Goal: Information Seeking & Learning: Learn about a topic

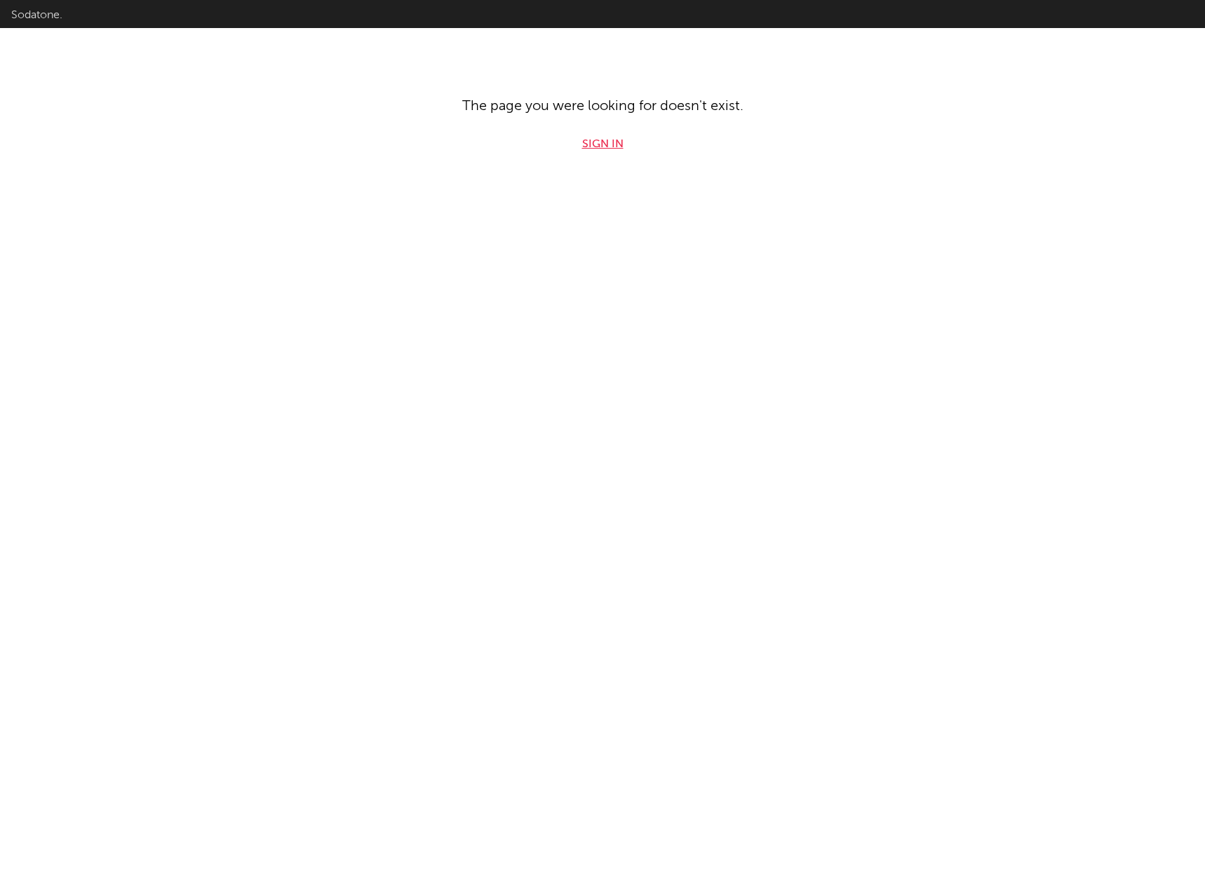
click at [615, 144] on link "Sign in" at bounding box center [602, 144] width 41 height 17
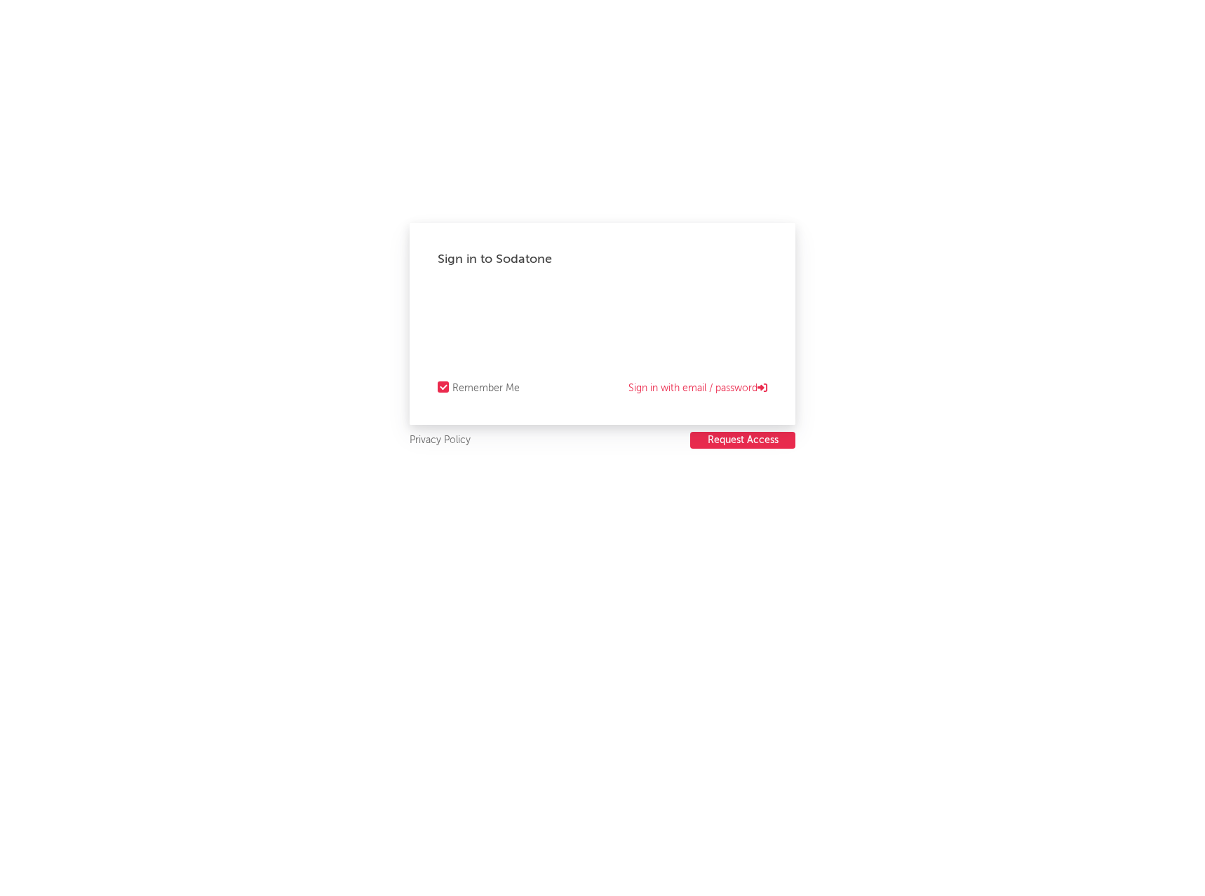
select select "warner_chappell"
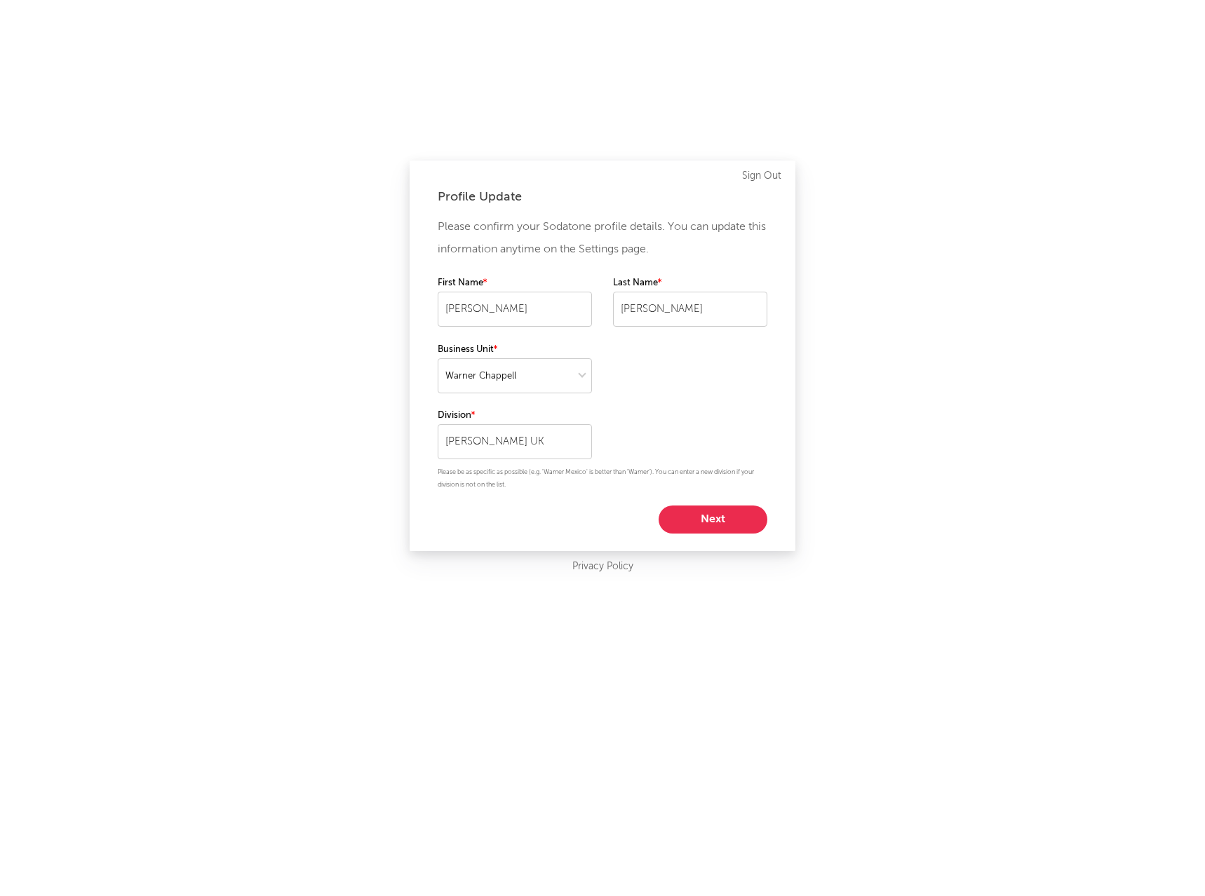
click at [696, 507] on button "Next" at bounding box center [713, 520] width 109 height 28
select select "manager"
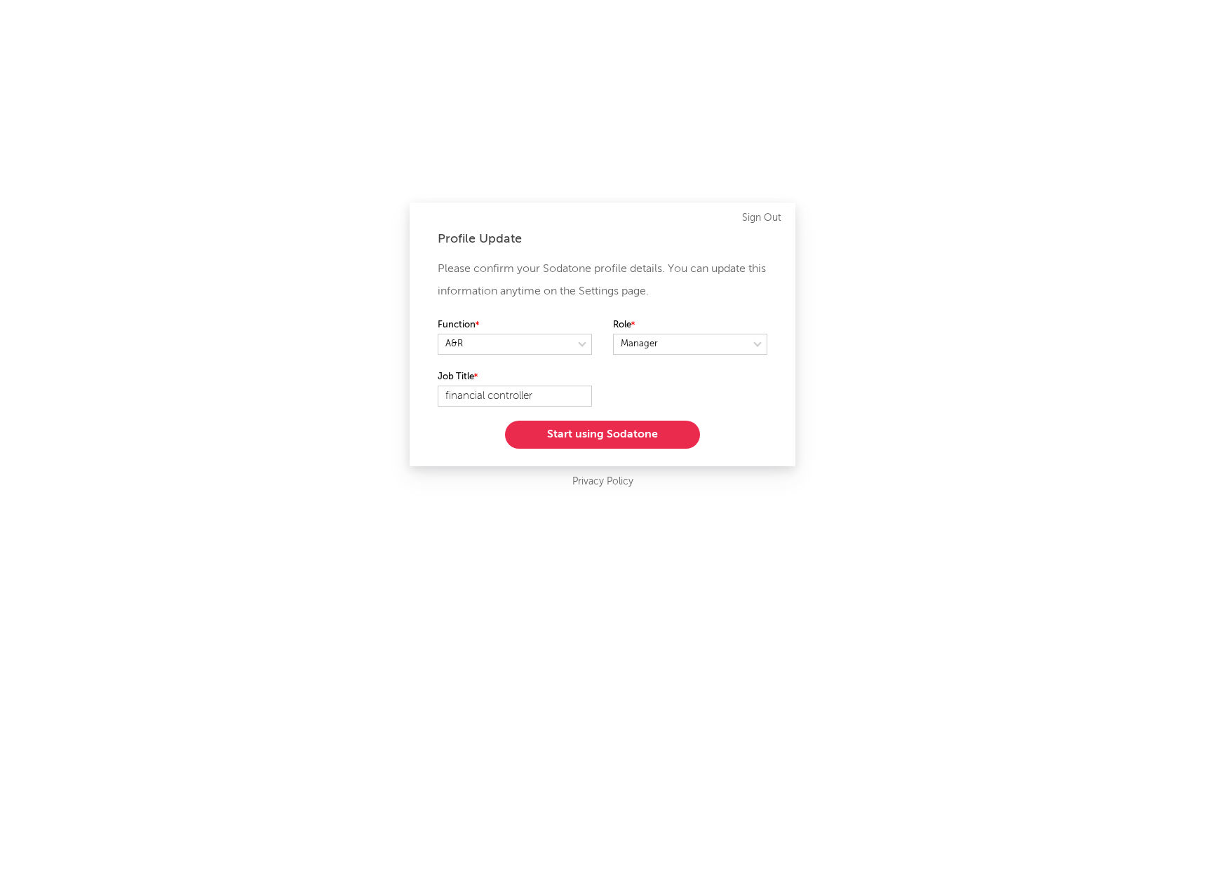
click at [595, 440] on button "Start using Sodatone" at bounding box center [602, 435] width 195 height 28
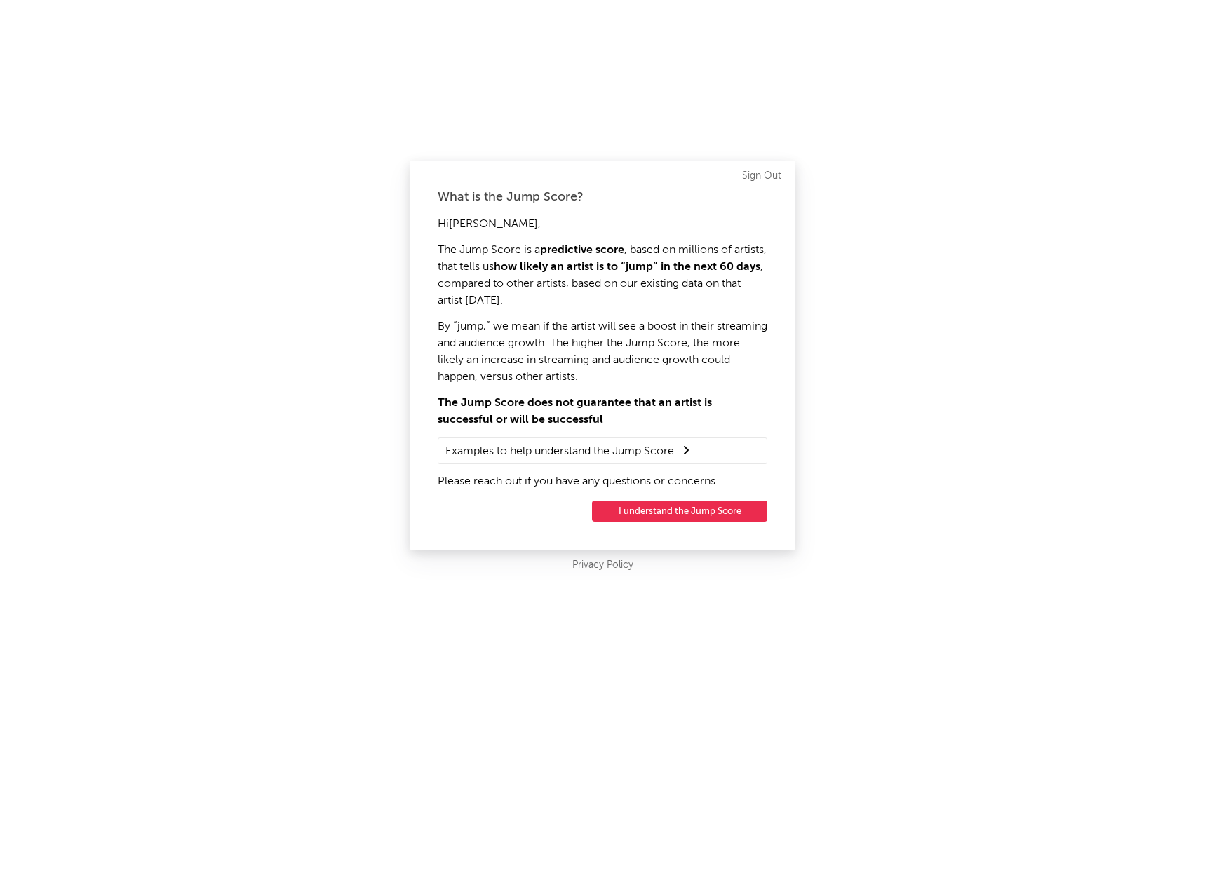
click at [694, 508] on button "I understand the Jump Score" at bounding box center [679, 511] width 175 height 21
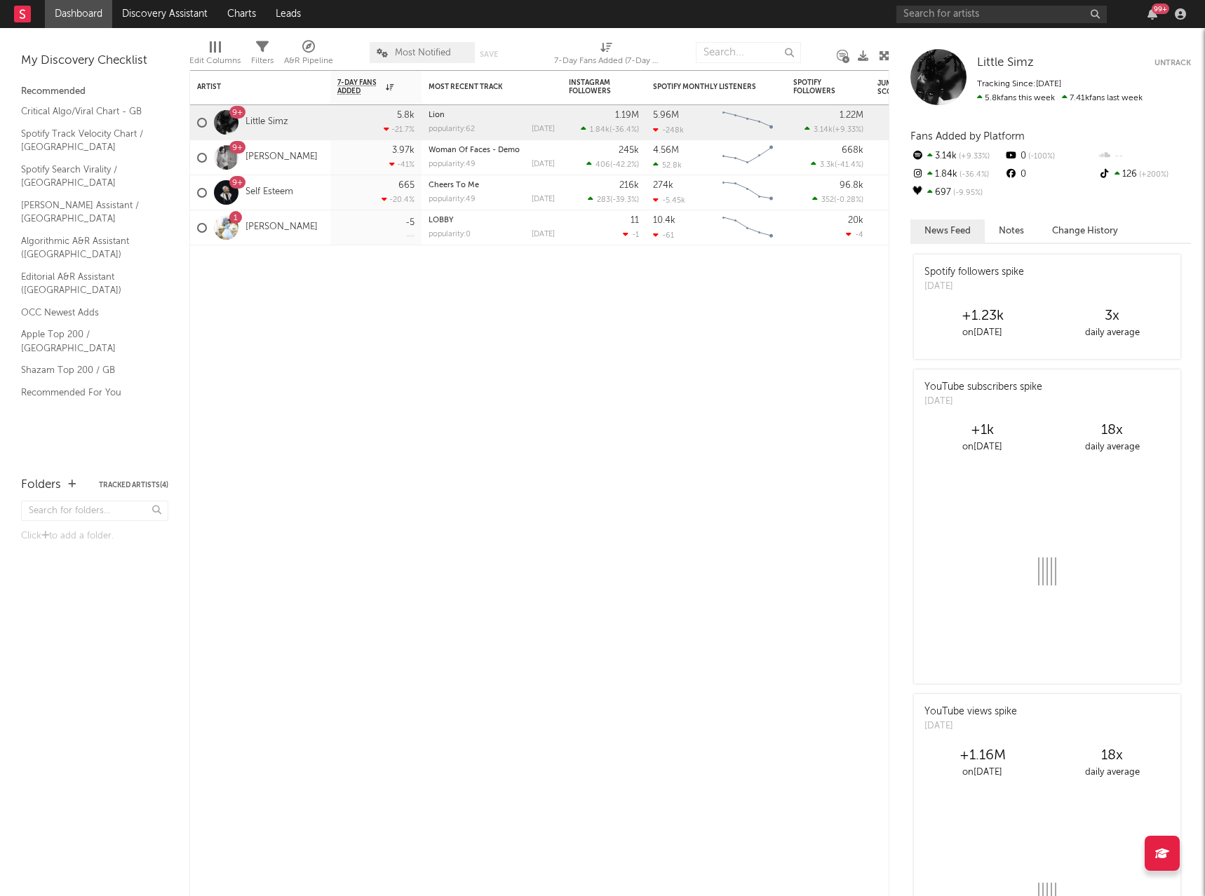
click at [443, 48] on span "Most Notified" at bounding box center [423, 52] width 56 height 9
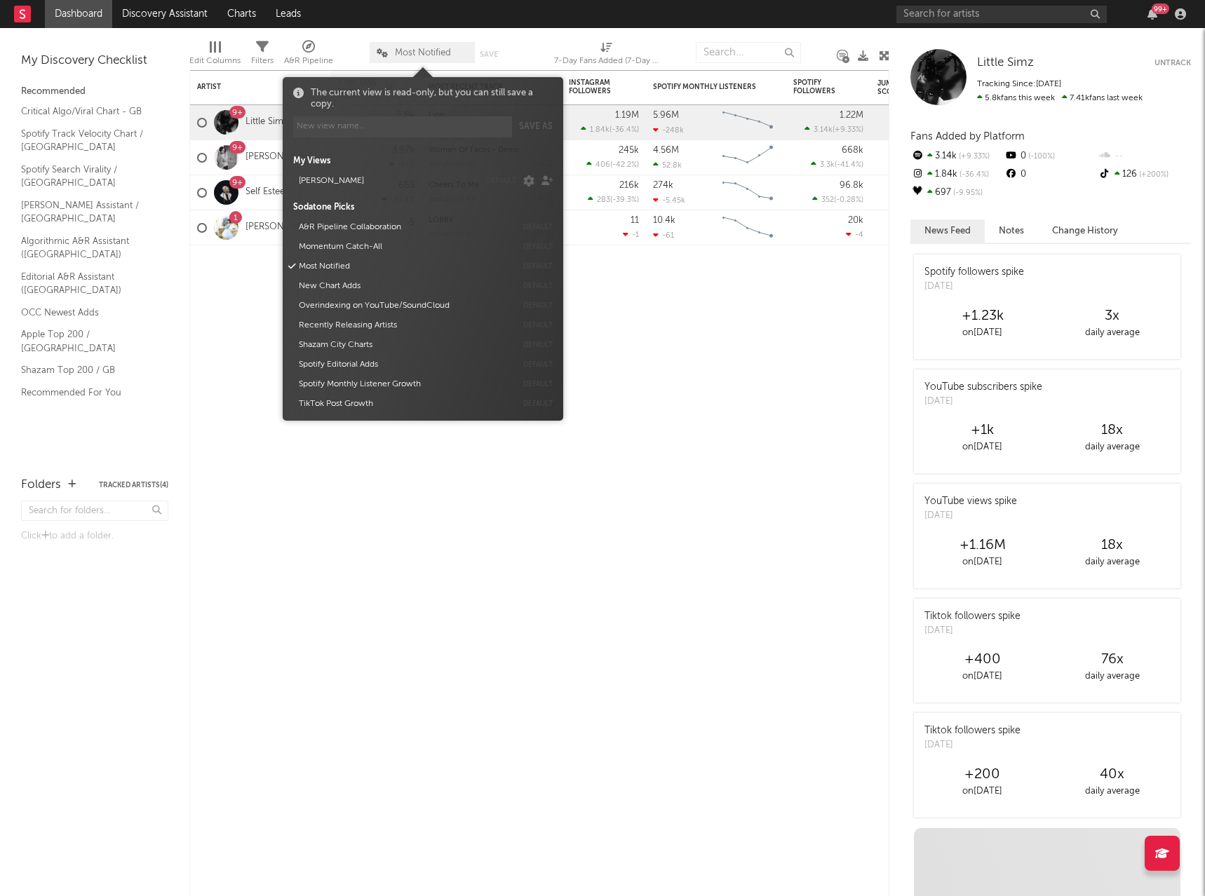
click at [444, 49] on span "Most Notified" at bounding box center [423, 52] width 56 height 9
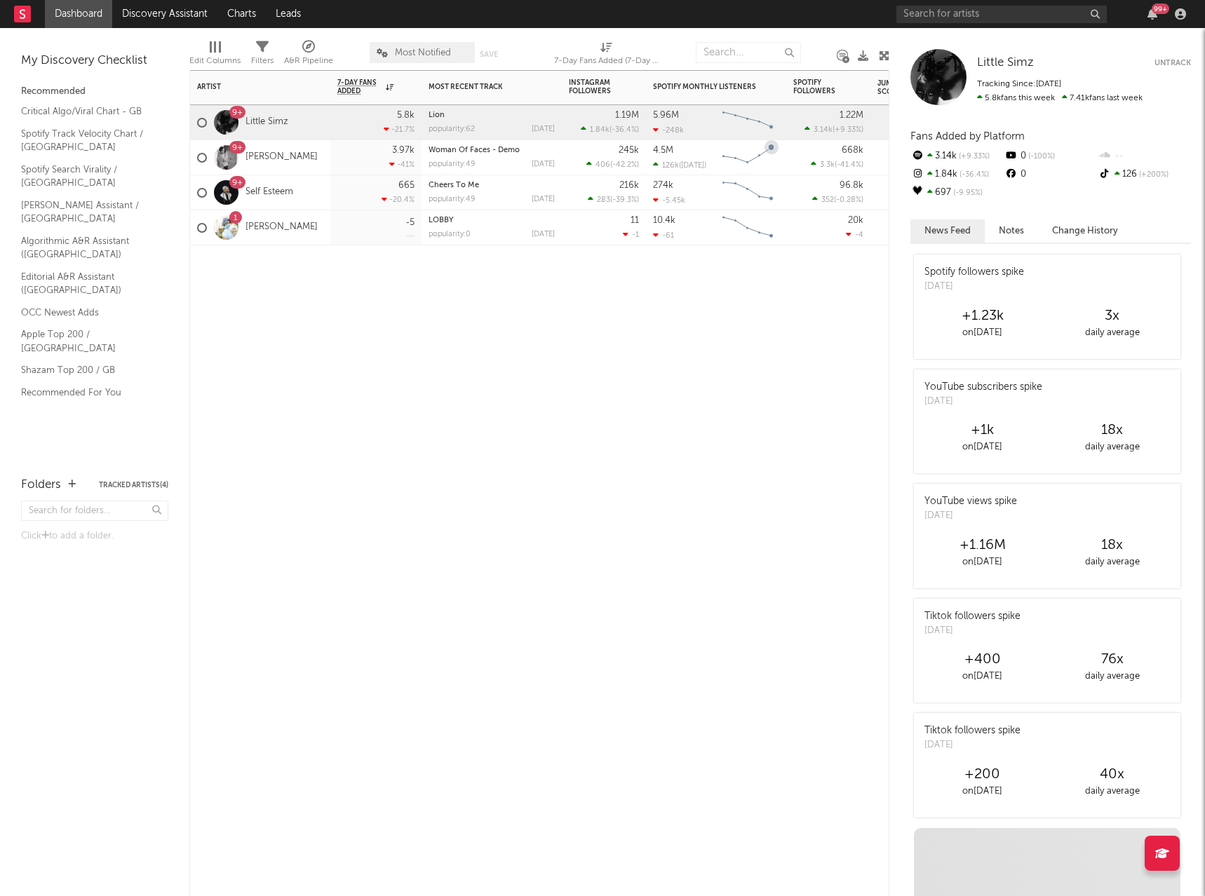
click at [446, 337] on div "Artist Notifications 7-Day Fans Added WoW % Change Most Recent Track Popularity…" at bounding box center [539, 483] width 700 height 826
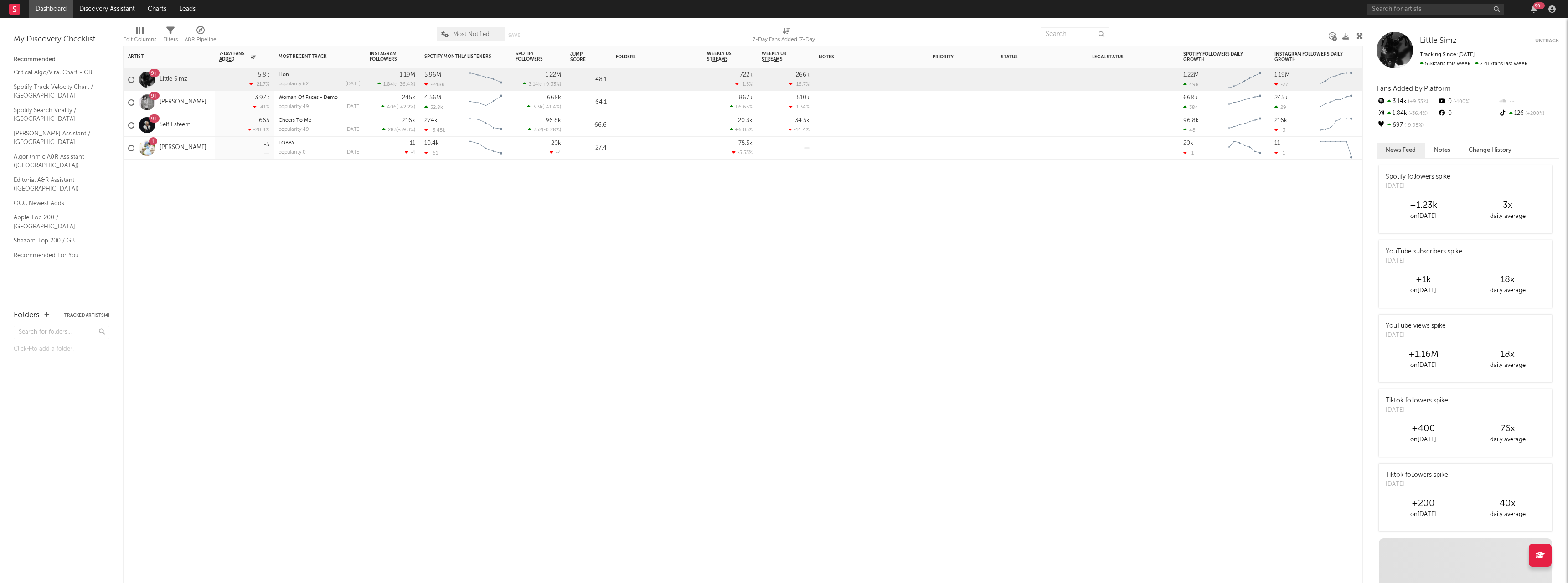
click at [782, 212] on div "Artist Notifications 7-Day Fans Added WoW % Change Most Recent Track Popularity…" at bounding box center [743, 314] width 1240 height 538
click at [166, 146] on link "[PERSON_NAME]" at bounding box center [183, 148] width 47 height 8
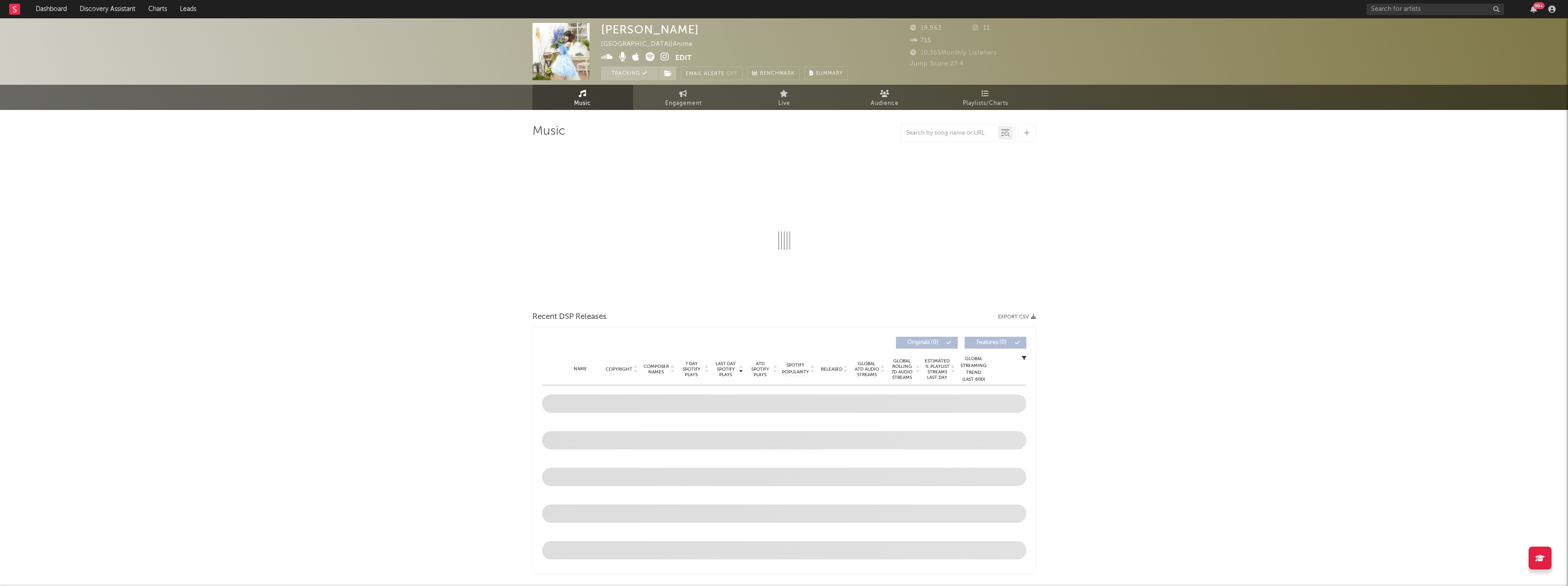
select select "6m"
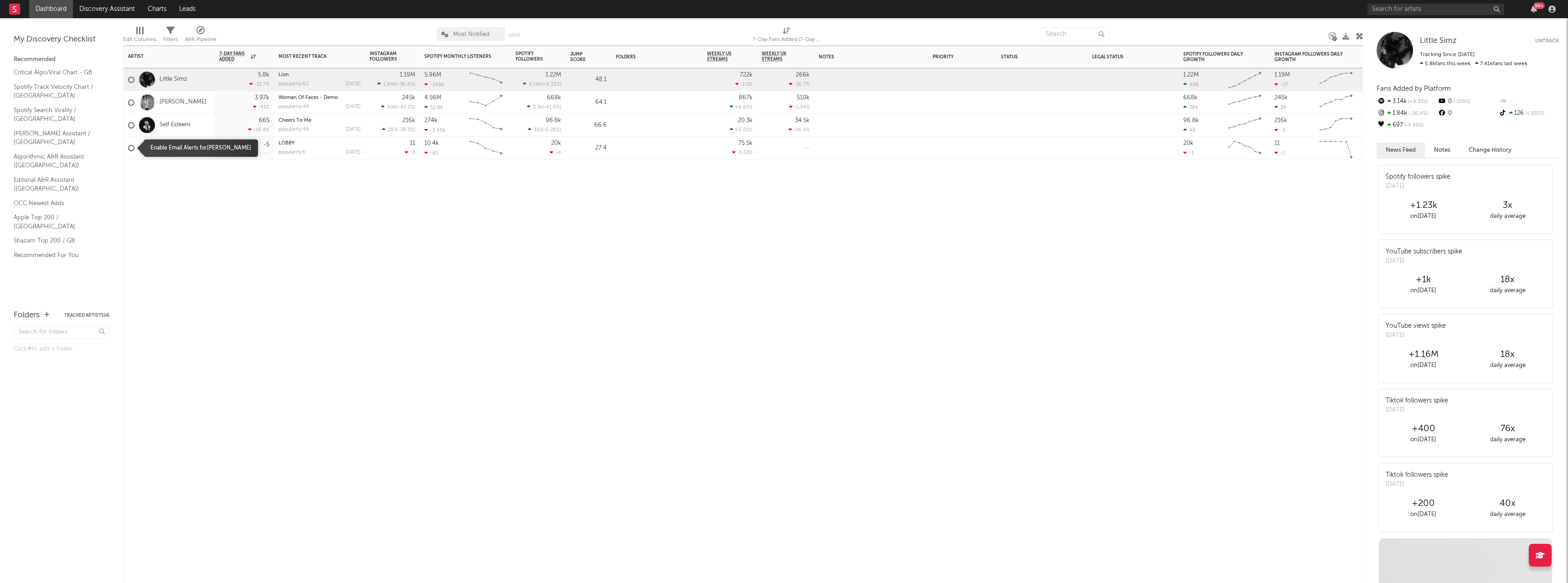
click at [129, 146] on div at bounding box center [131, 148] width 6 height 6
click at [128, 146] on input "checkbox" at bounding box center [128, 148] width 0 height 8
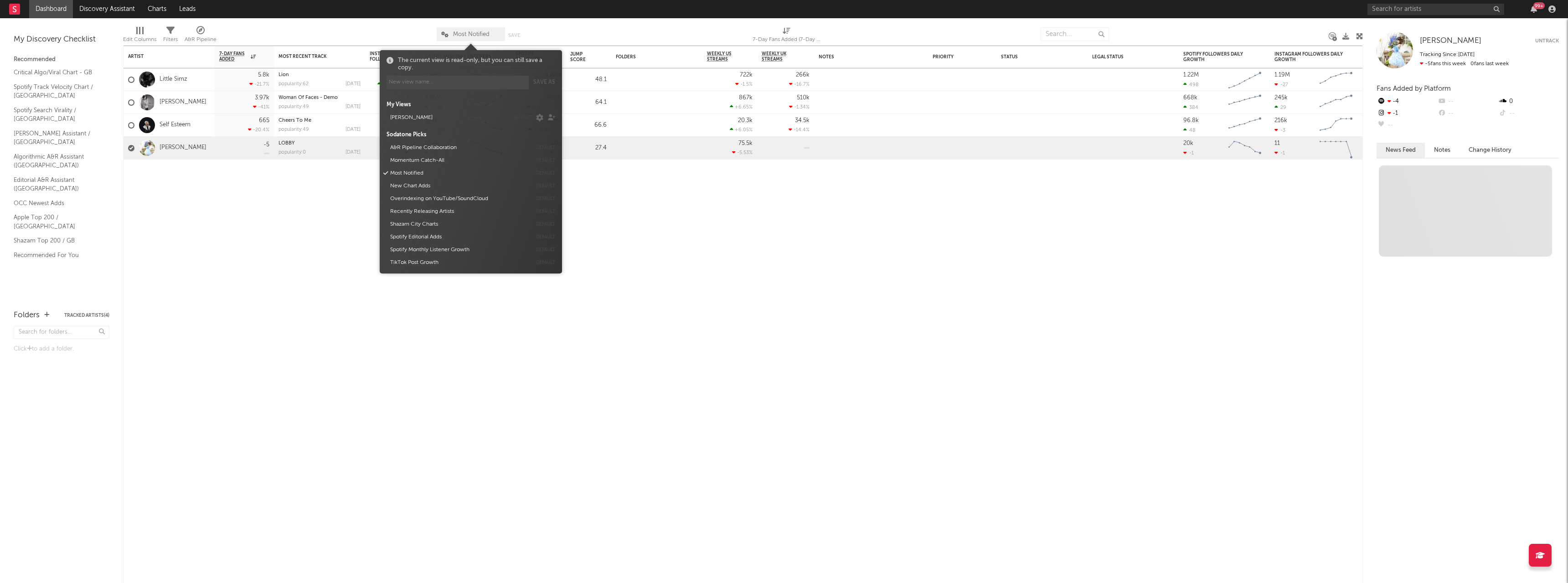
click at [476, 32] on span "Most Notified" at bounding box center [471, 34] width 36 height 6
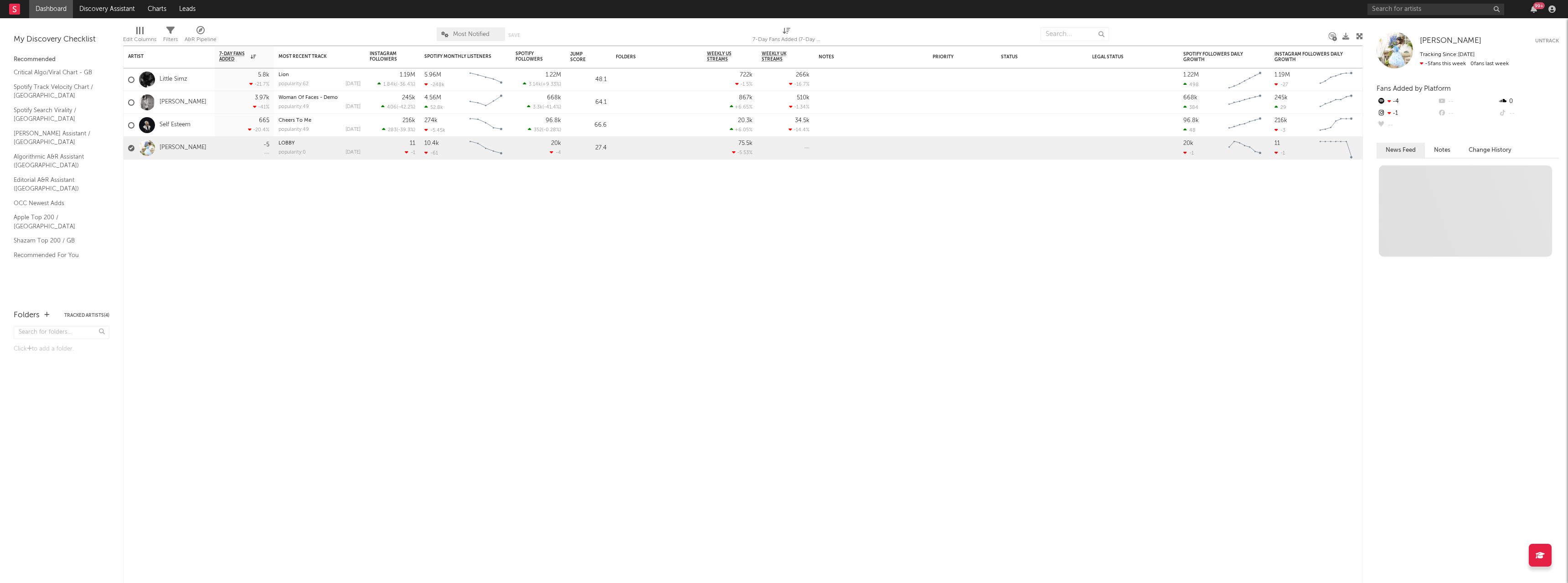
click at [476, 32] on span "Most Notified" at bounding box center [471, 34] width 36 height 6
click at [489, 259] on div "Artist Notifications 7-Day Fans Added WoW % Change Most Recent Track Popularity…" at bounding box center [743, 314] width 1240 height 538
drag, startPoint x: 236, startPoint y: 209, endPoint x: 222, endPoint y: 202, distance: 15.7
click at [237, 209] on div "Artist Notifications 7-Day Fans Added WoW % Change Most Recent Track Popularity…" at bounding box center [743, 314] width 1240 height 538
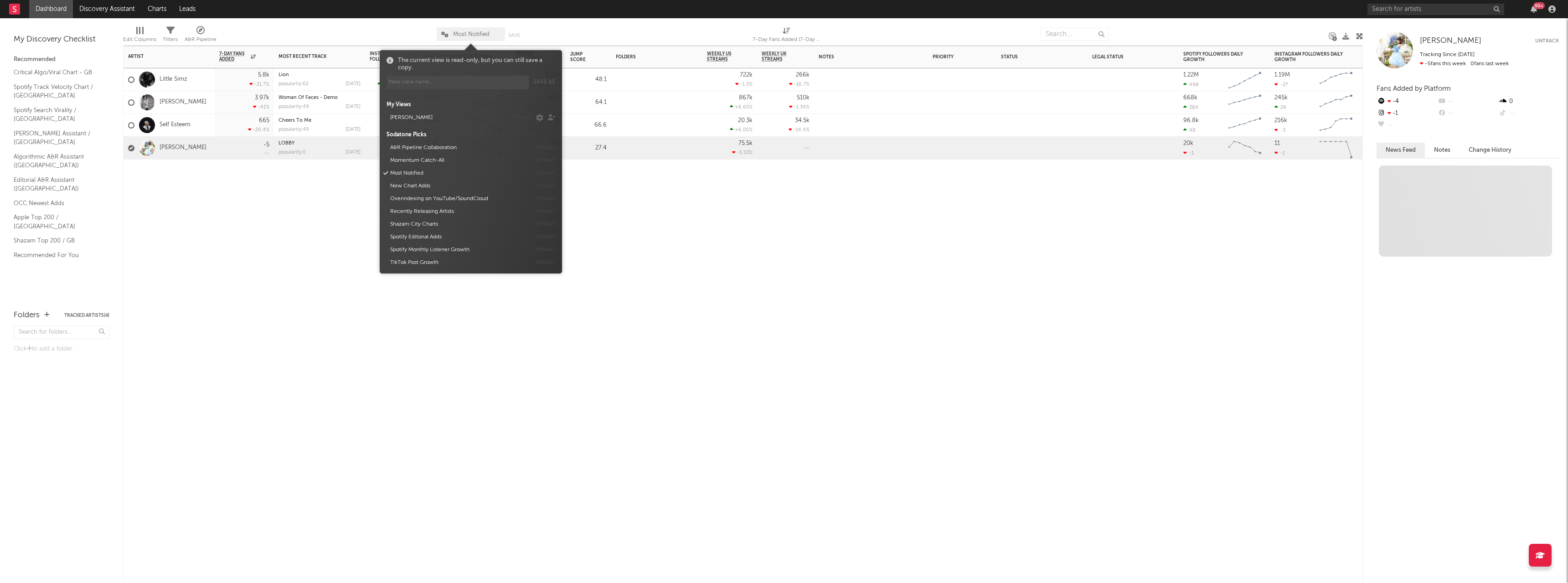
click at [471, 32] on span "Most Notified" at bounding box center [471, 34] width 36 height 6
click at [421, 83] on input at bounding box center [457, 82] width 142 height 14
type input "[PERSON_NAME]"
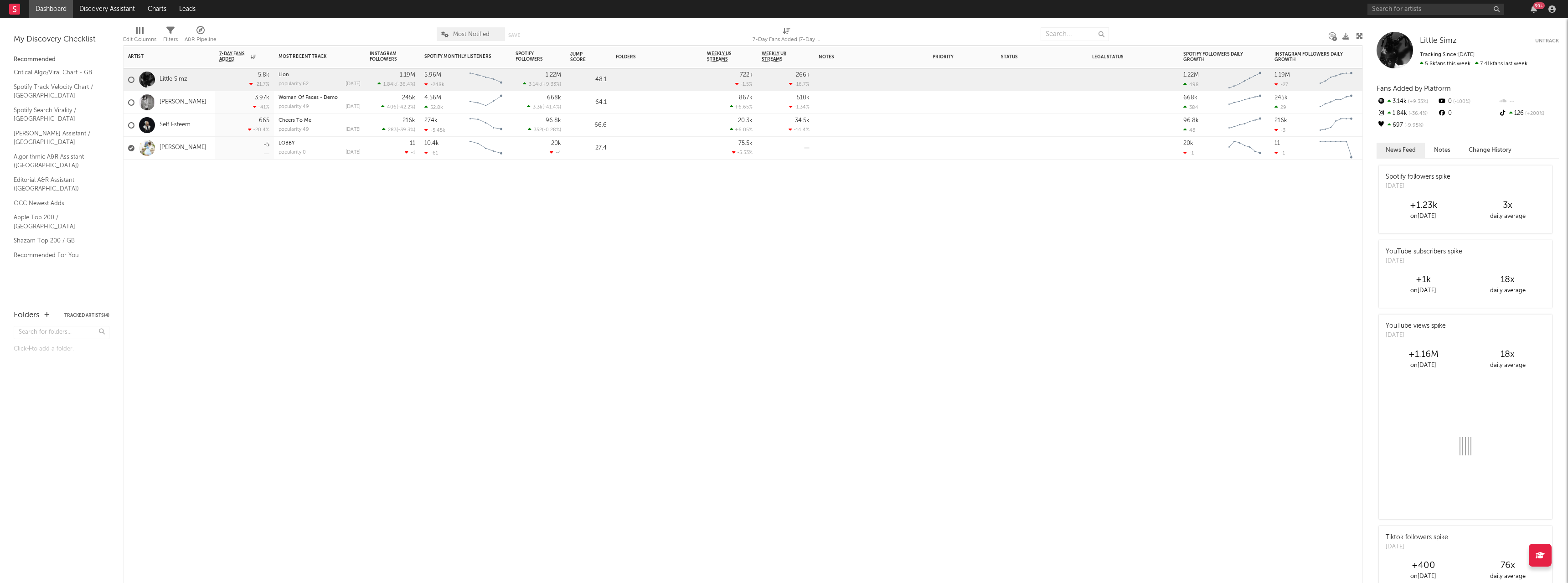
click at [478, 374] on div "Artist Notifications 7-Day Fans Added WoW % Change Most Recent Track Popularity…" at bounding box center [743, 314] width 1240 height 538
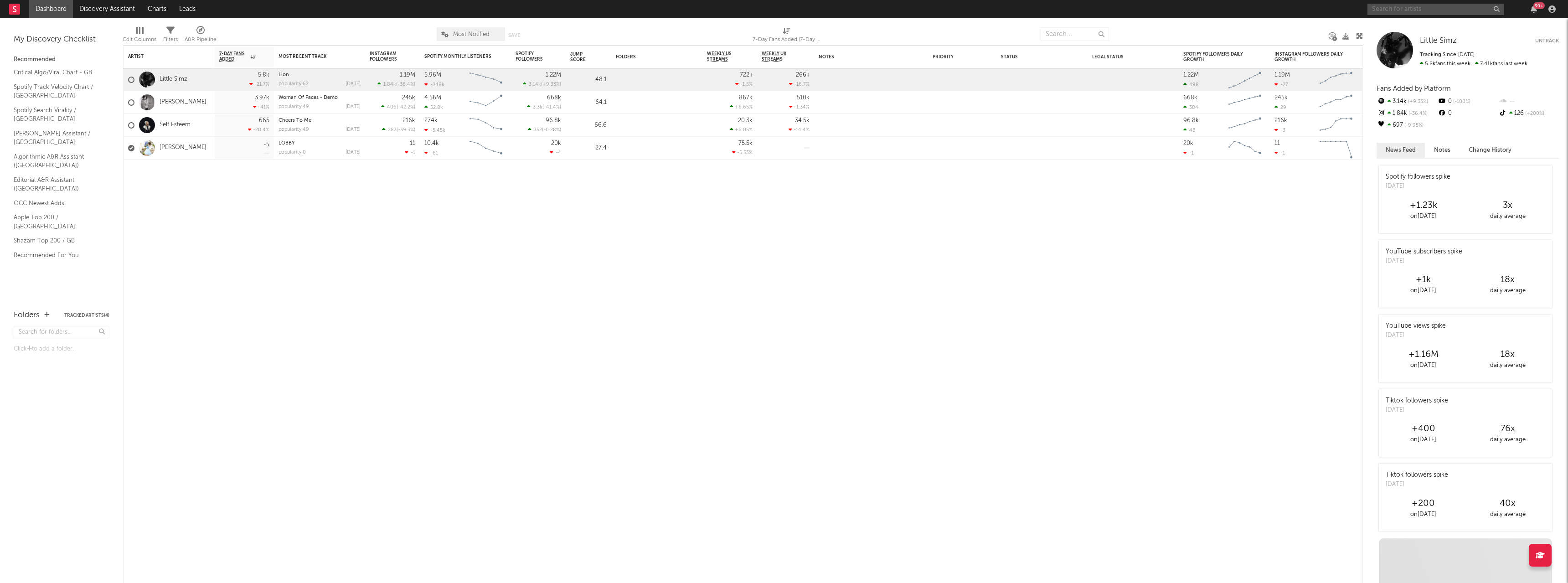
click at [782, 5] on input "text" at bounding box center [1435, 10] width 136 height 12
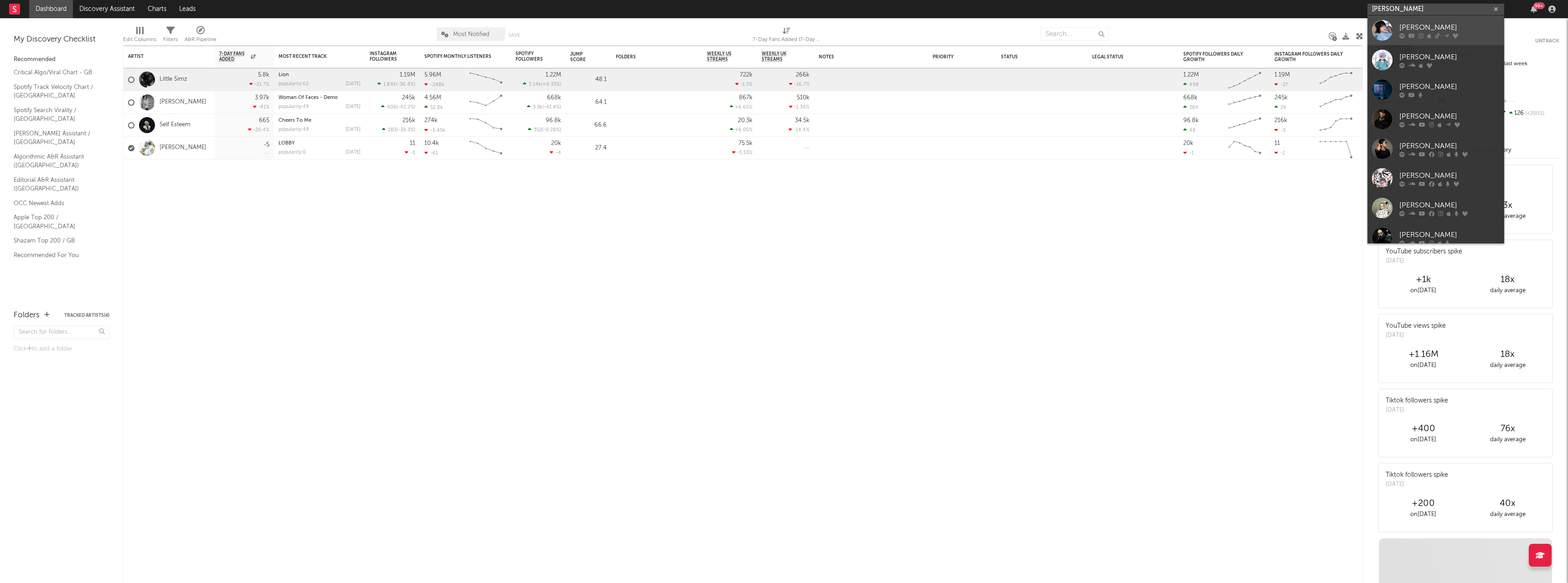
type input "[PERSON_NAME]"
click at [782, 25] on div "[PERSON_NAME]" at bounding box center [1449, 27] width 100 height 11
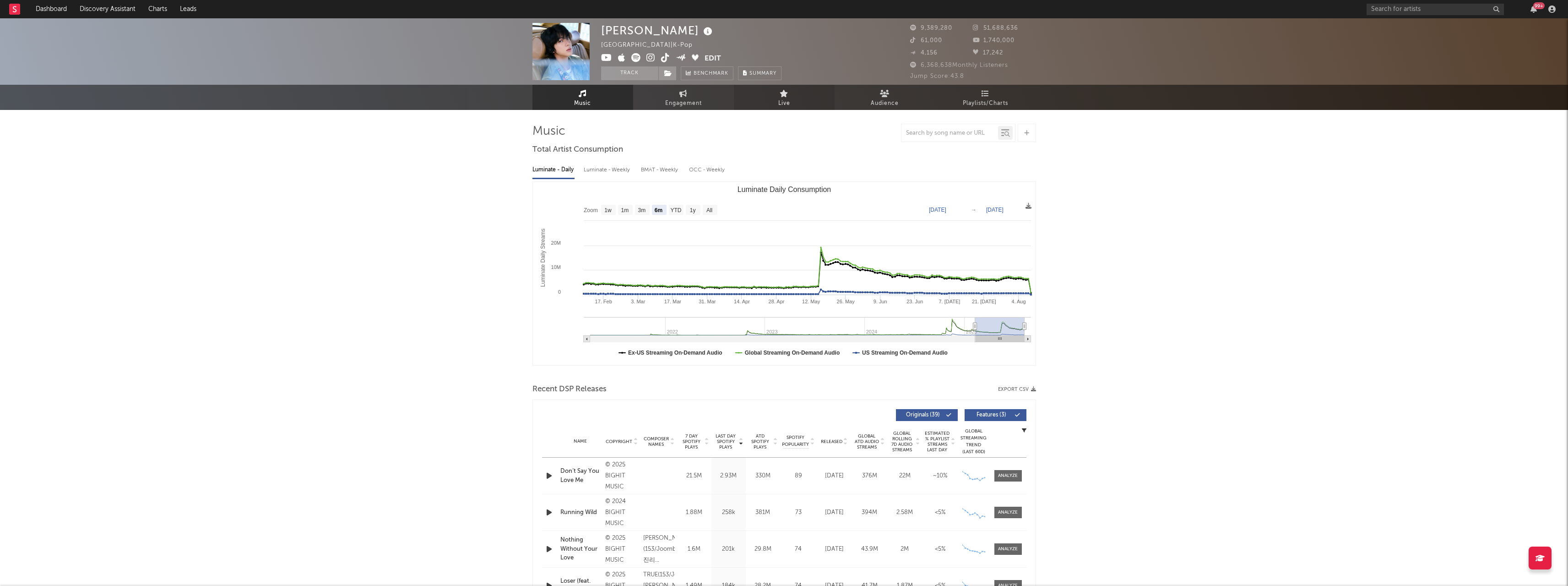
select select "6m"
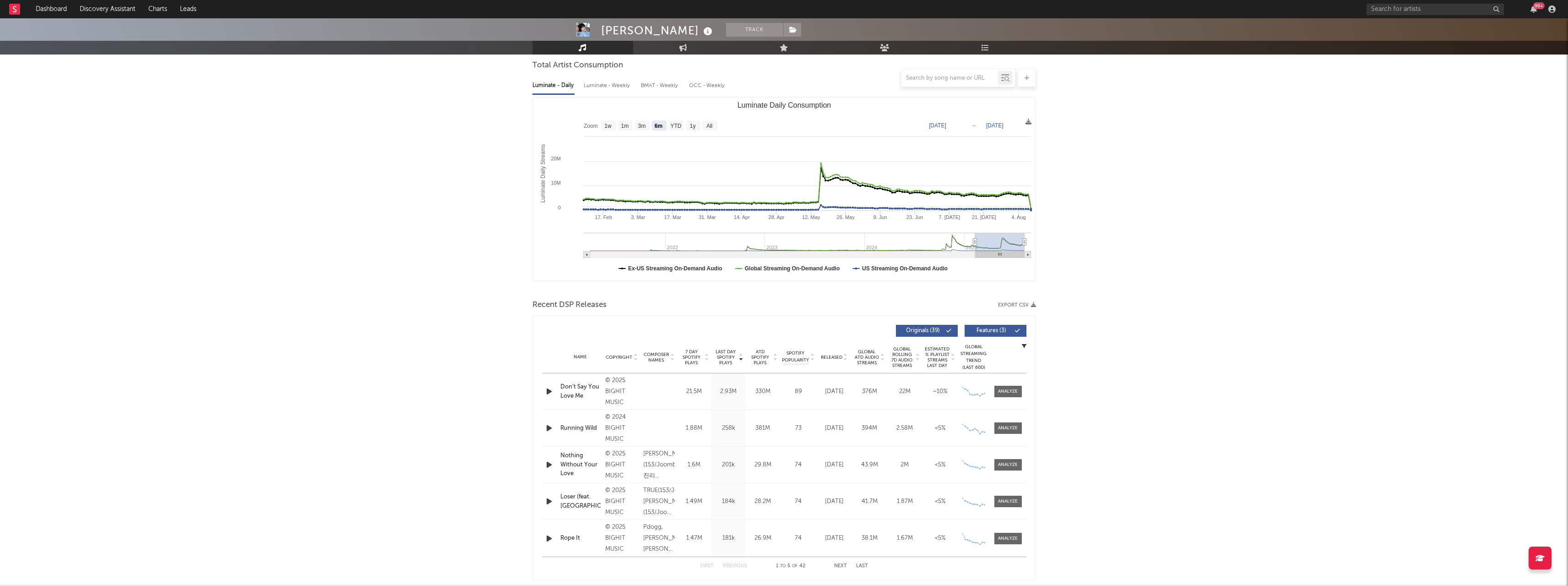
scroll to position [91, 0]
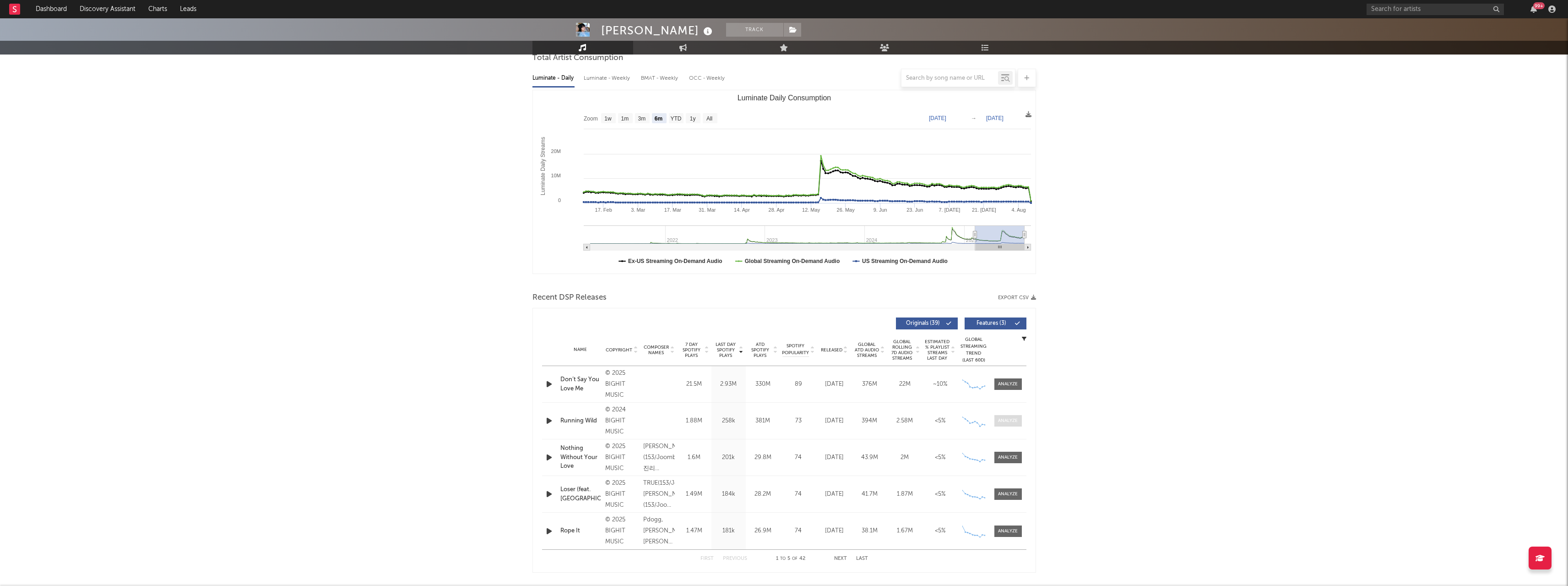
click at [786, 423] on div at bounding box center [1008, 421] width 20 height 7
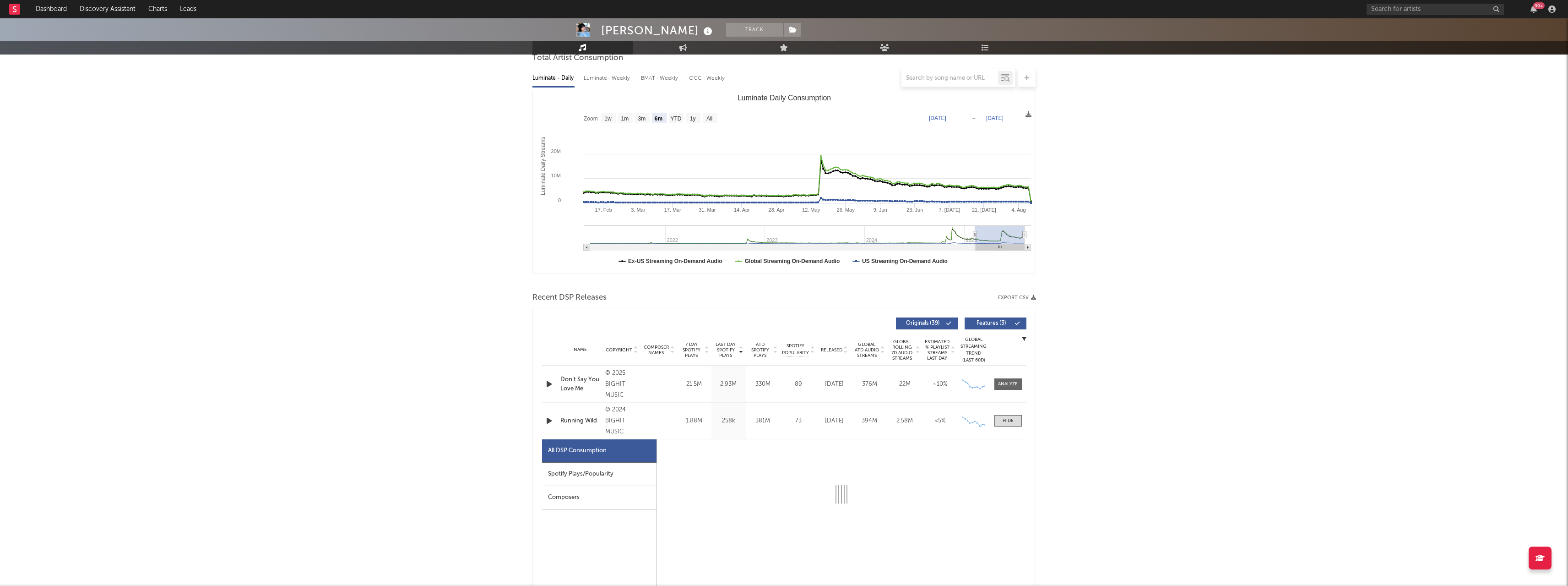
select select "6m"
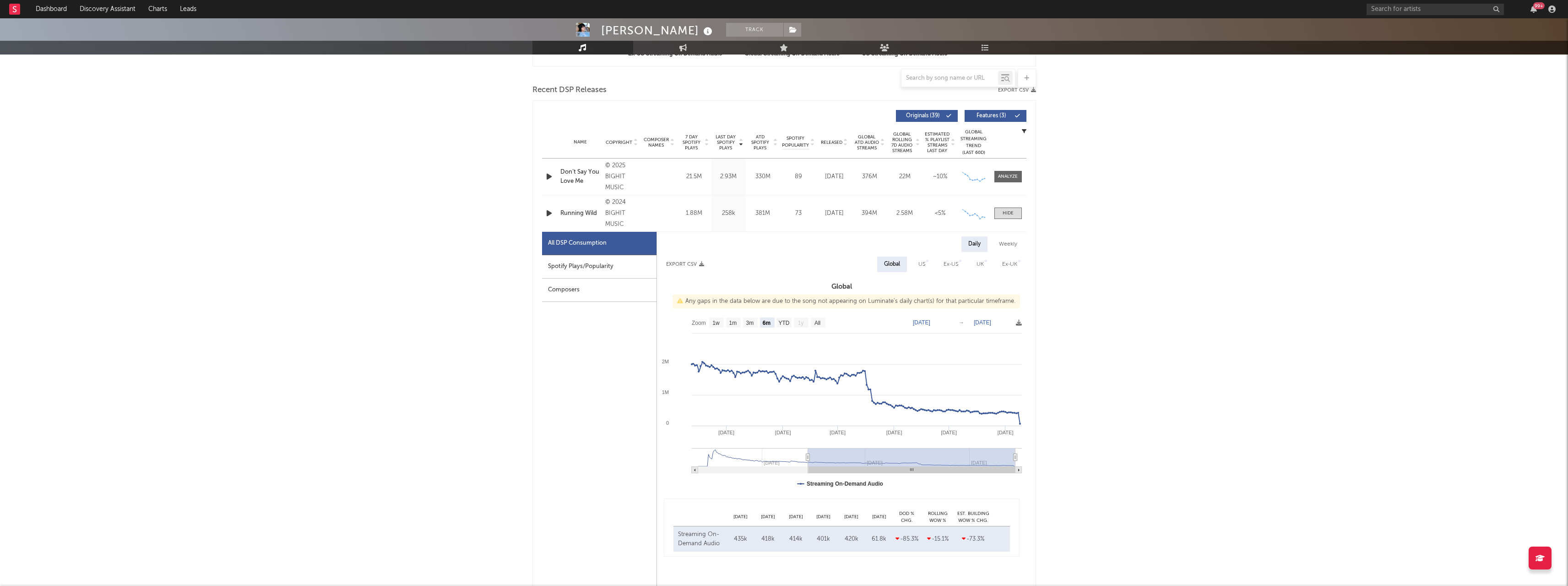
scroll to position [366, 0]
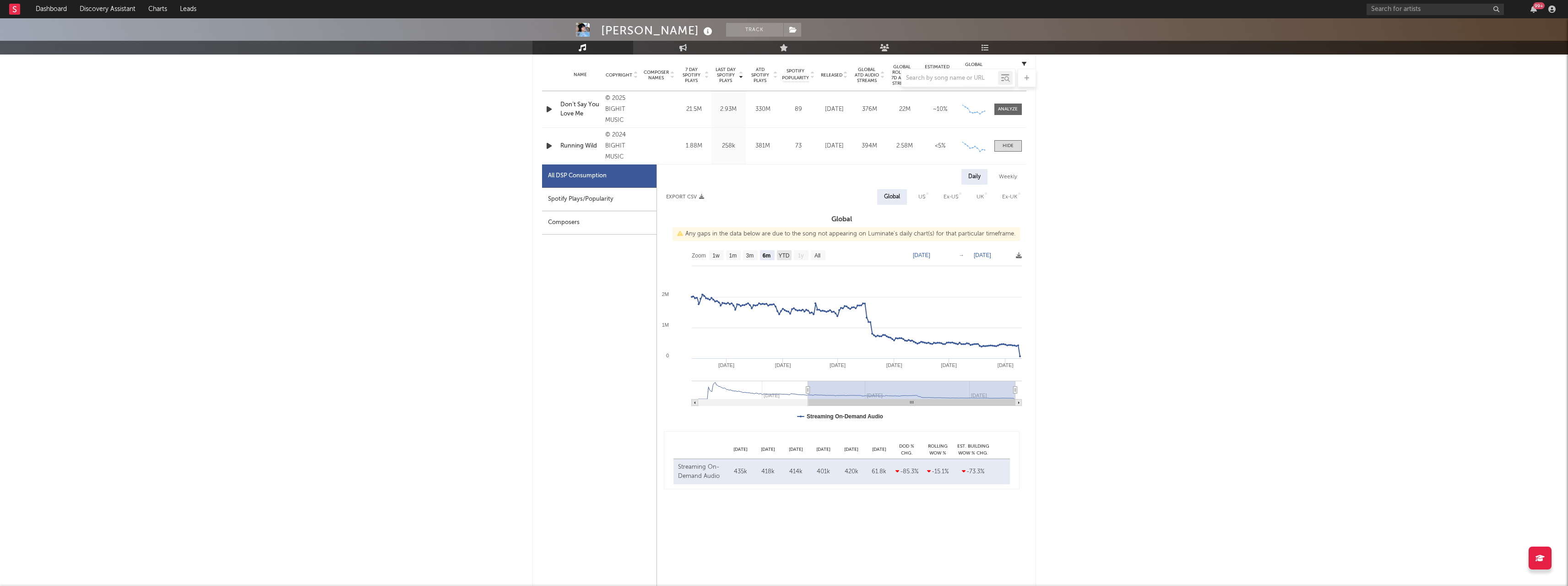
click at [781, 257] on text "YTD" at bounding box center [783, 255] width 11 height 7
select select "1w"
click at [753, 257] on text "3m" at bounding box center [749, 255] width 8 height 7
select select "3m"
click at [729, 257] on text "1w" at bounding box center [726, 255] width 7 height 7
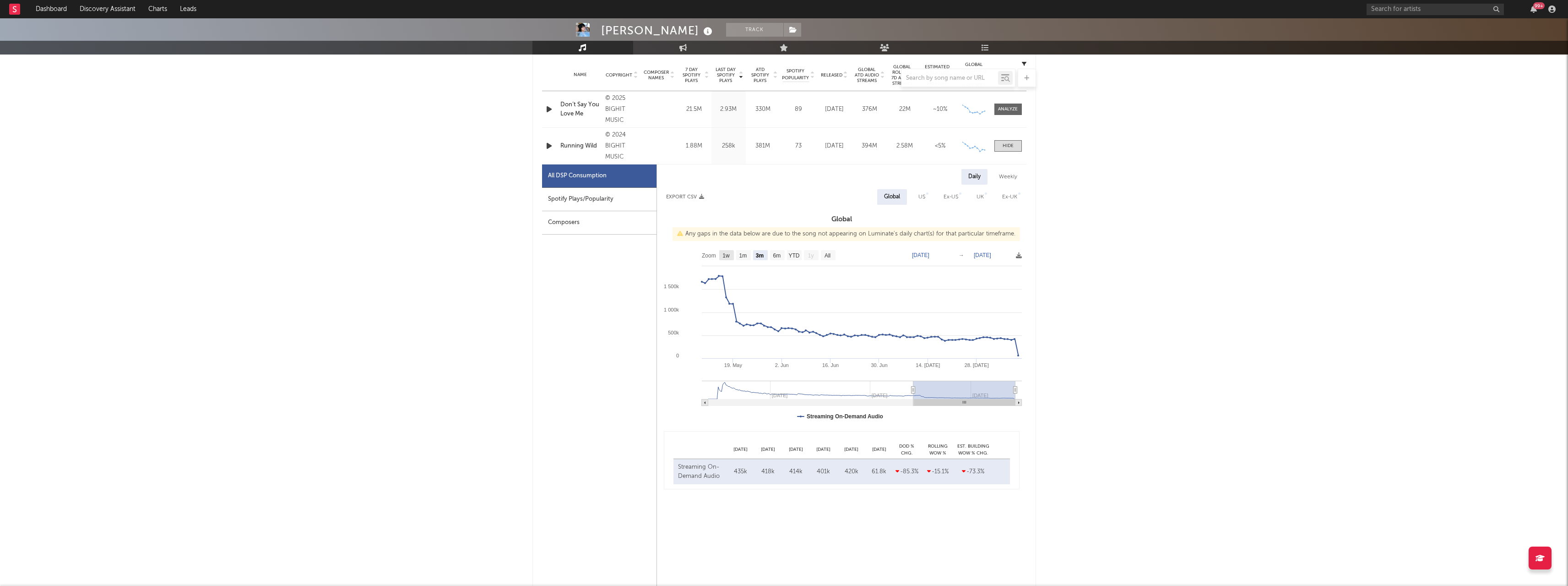
select select "1w"
click at [740, 257] on text "1m" at bounding box center [738, 255] width 8 height 7
select select "1m"
click at [756, 255] on text "3m" at bounding box center [755, 255] width 8 height 7
select select "3m"
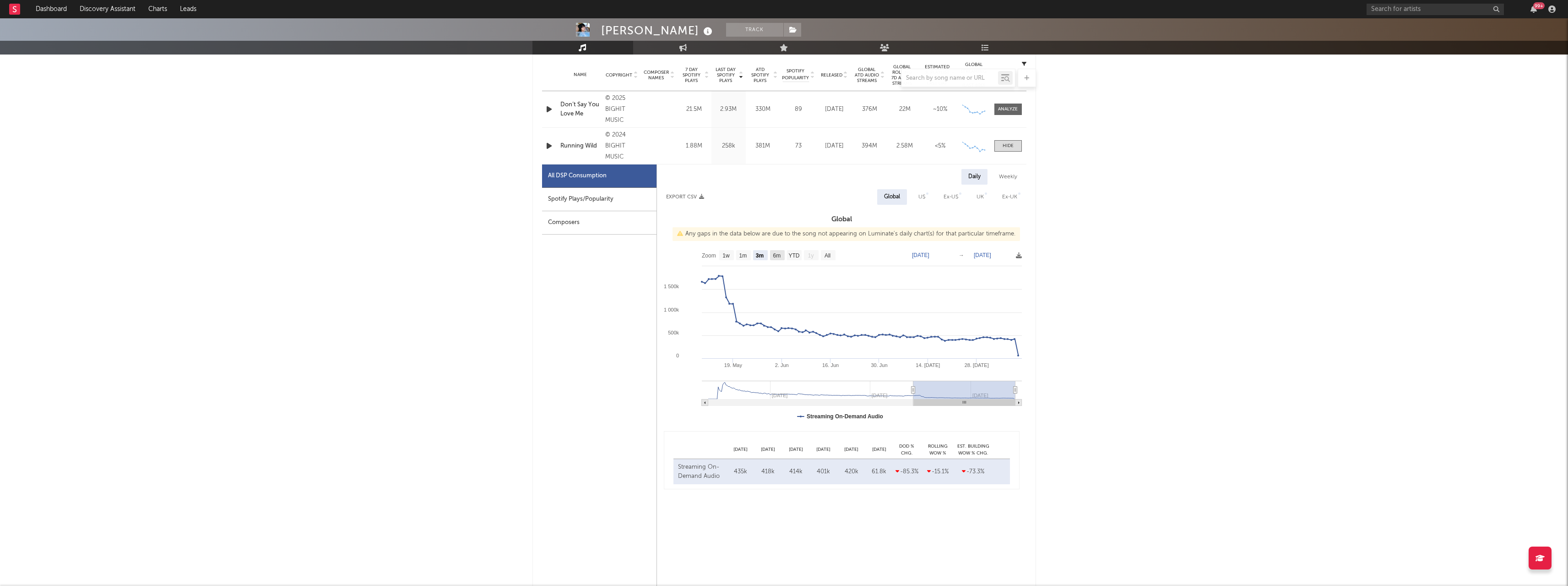
click at [778, 254] on text "6m" at bounding box center [777, 255] width 8 height 7
select select "6m"
click at [786, 256] on text "All" at bounding box center [817, 255] width 6 height 7
select select "All"
